Goal: Check status: Check status

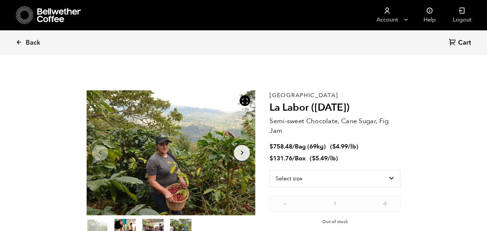
scroll to position [310, 305]
click at [20, 41] on icon at bounding box center [19, 42] width 6 height 6
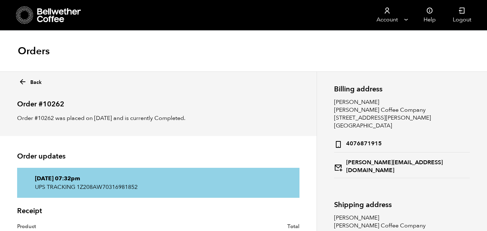
click at [30, 82] on link "Back" at bounding box center [30, 81] width 23 height 10
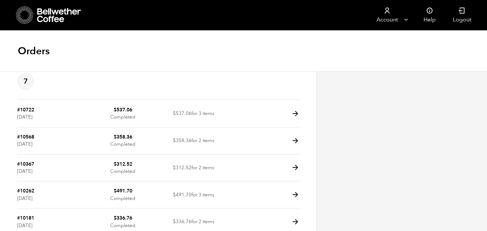
scroll to position [8, 0]
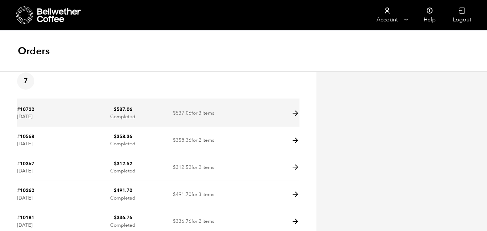
click at [296, 112] on icon at bounding box center [295, 113] width 8 height 8
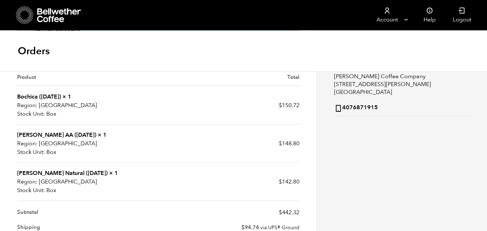
scroll to position [149, 0]
